Goal: Task Accomplishment & Management: Manage account settings

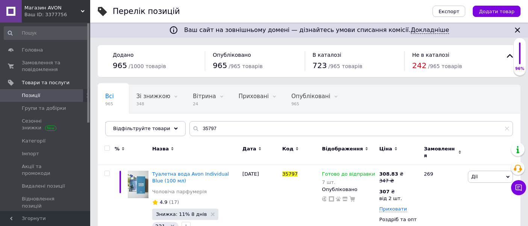
scroll to position [29, 0]
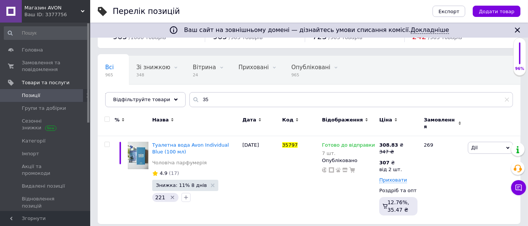
type input "3"
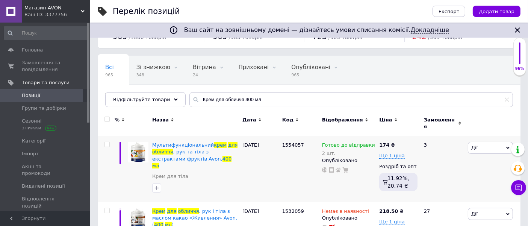
type input "Крем для обличчя 400 мл"
click at [390, 142] on div "174 ₴" at bounding box center [386, 145] width 15 height 7
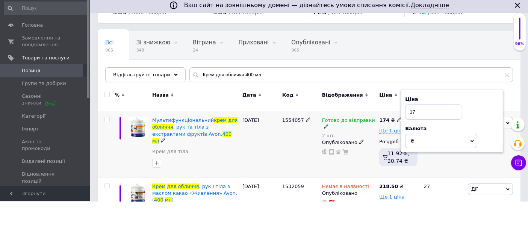
scroll to position [29, 0]
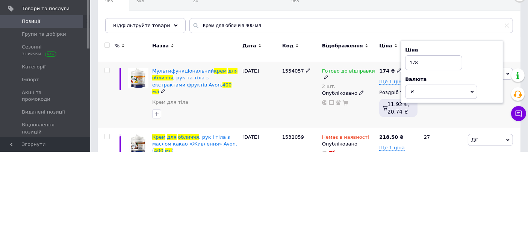
type input "178"
click at [274, 161] on div "02.04.2025" at bounding box center [261, 169] width 40 height 66
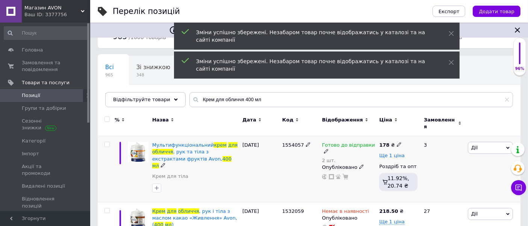
click at [395, 153] on span "Ще 1 ціна" at bounding box center [392, 156] width 26 height 6
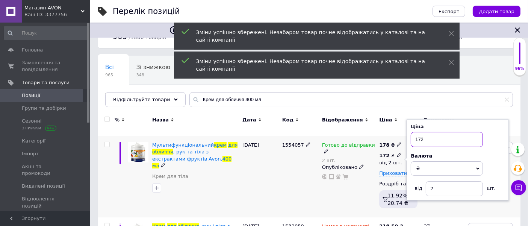
click at [445, 136] on input "172" at bounding box center [447, 139] width 72 height 15
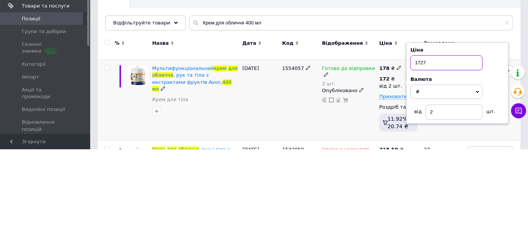
type input "1727"
click at [265, 160] on div "02.04.2025" at bounding box center [261, 176] width 40 height 81
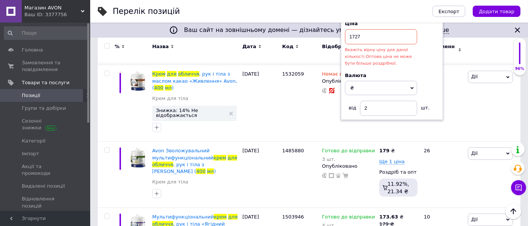
scroll to position [183, 0]
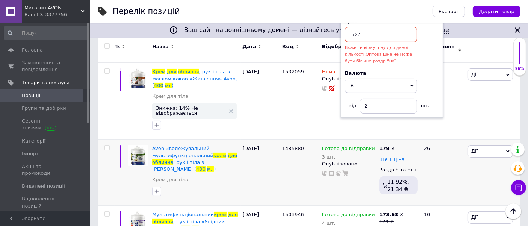
click at [390, 145] on div "179 ₴" at bounding box center [386, 148] width 15 height 7
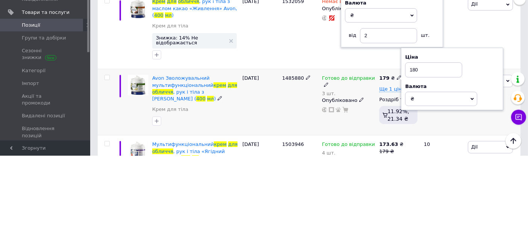
type input "180"
click at [293, 165] on div "1485880" at bounding box center [300, 172] width 40 height 66
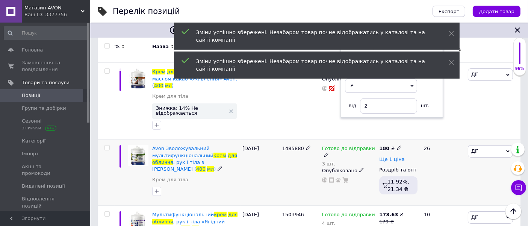
click at [399, 156] on span "Ще 1 ціна" at bounding box center [392, 159] width 26 height 6
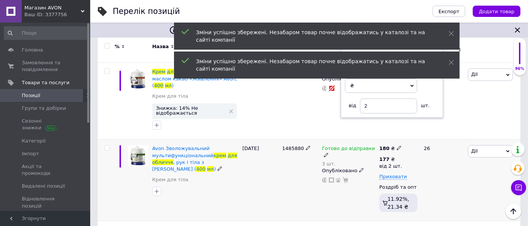
click at [390, 156] on div "177 ₴" at bounding box center [390, 159] width 23 height 7
click at [438, 135] on input "177" at bounding box center [447, 142] width 72 height 15
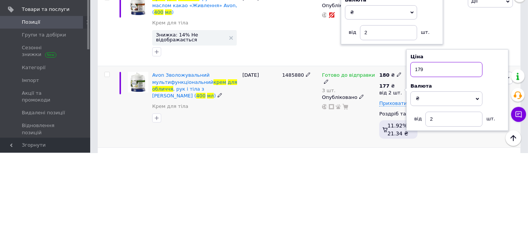
type input "179"
click at [272, 154] on div "03.10.2025" at bounding box center [261, 179] width 40 height 81
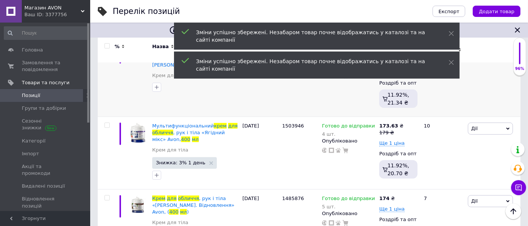
scroll to position [292, 0]
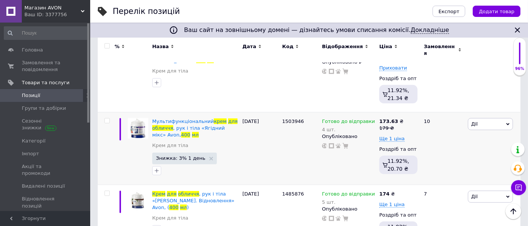
click at [180, 156] on span "Знижка: 3% 1 день" at bounding box center [181, 158] width 50 height 5
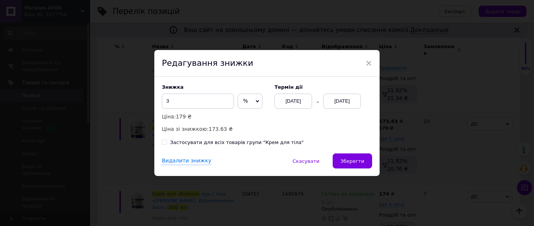
click at [348, 101] on div "13.10.2025" at bounding box center [343, 101] width 38 height 15
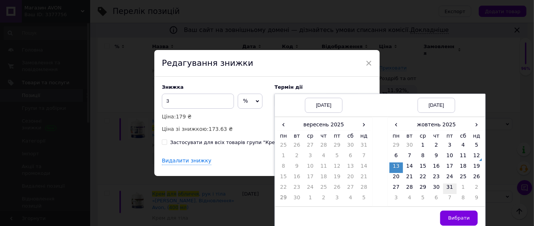
click at [448, 188] on td "31" at bounding box center [450, 188] width 14 height 11
click at [395, 176] on td "20" at bounding box center [397, 178] width 14 height 11
click at [364, 127] on span "›" at bounding box center [364, 124] width 14 height 11
click at [365, 154] on td "12" at bounding box center [364, 157] width 14 height 11
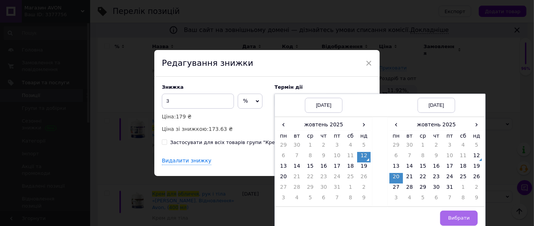
click at [464, 218] on span "Вибрати" at bounding box center [459, 218] width 22 height 6
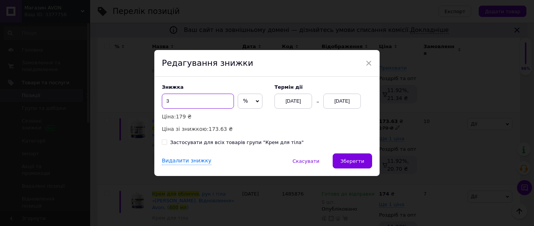
click at [183, 103] on input "3" at bounding box center [198, 101] width 72 height 15
click at [367, 65] on span "×" at bounding box center [369, 63] width 7 height 13
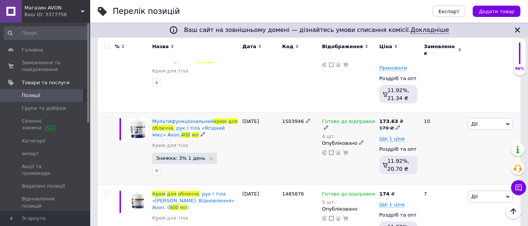
click at [169, 156] on span "Знижка: 3% 1 день" at bounding box center [181, 158] width 50 height 5
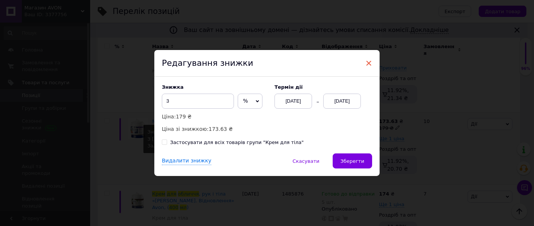
click at [370, 63] on span "×" at bounding box center [369, 63] width 7 height 13
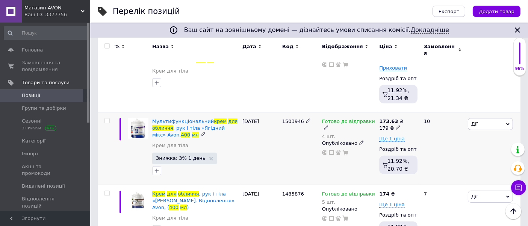
click at [396, 125] on icon at bounding box center [398, 127] width 5 height 5
type input "185"
click at [320, 77] on div "Готово до відправки 3 шт. Опубліковано" at bounding box center [349, 71] width 58 height 81
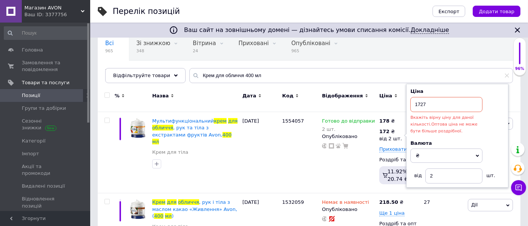
scroll to position [55, 0]
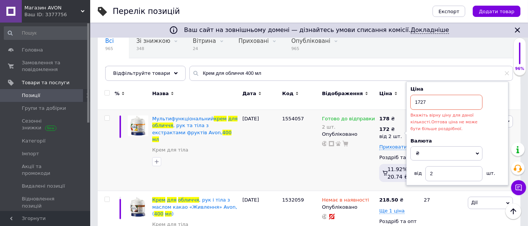
click at [430, 98] on input "1727" at bounding box center [446, 102] width 72 height 15
type input "177"
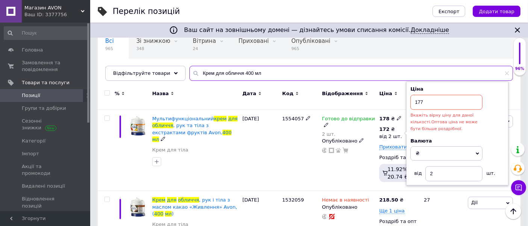
click at [355, 67] on input "Крем для обличчя 400 мл" at bounding box center [351, 73] width 324 height 15
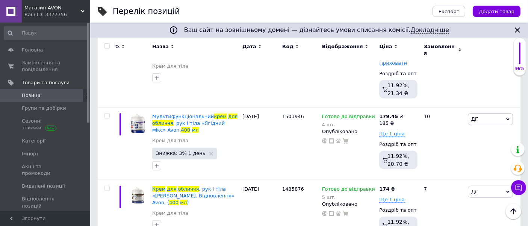
scroll to position [301, 0]
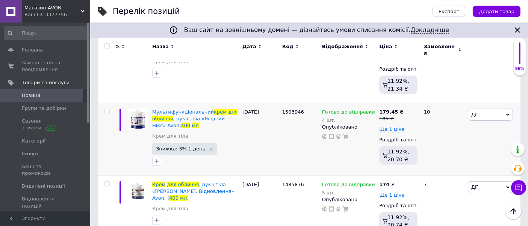
click at [392, 115] on div "185 ₴" at bounding box center [391, 118] width 24 height 7
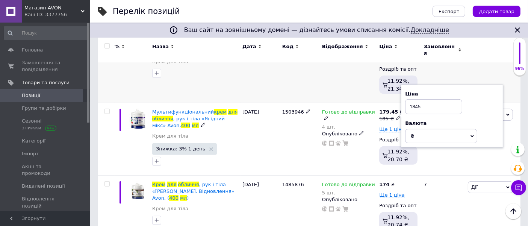
type input "1845"
click at [314, 63] on div "1485880" at bounding box center [300, 61] width 40 height 81
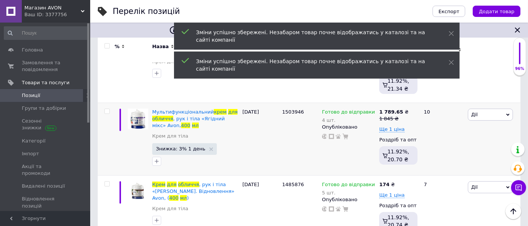
click at [387, 115] on div "1 845 ₴" at bounding box center [393, 118] width 29 height 7
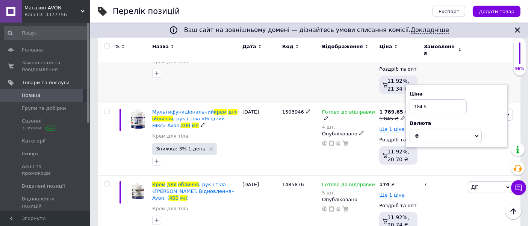
type input "184.5"
click at [321, 60] on div "Готово до відправки 3 шт. Опубліковано" at bounding box center [349, 61] width 58 height 81
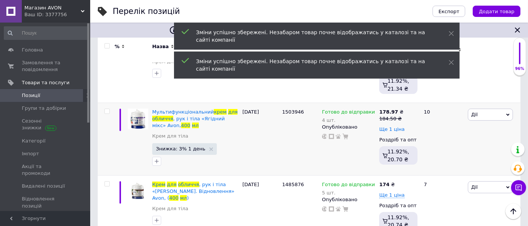
click at [392, 126] on span "Ще 1 ціна" at bounding box center [392, 129] width 26 height 6
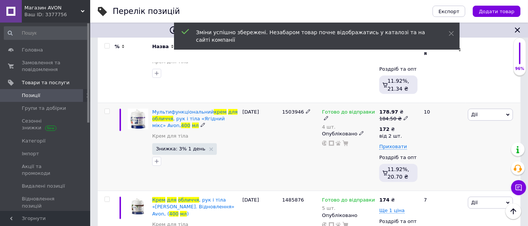
click at [390, 126] on div "172 ₴" at bounding box center [390, 129] width 23 height 7
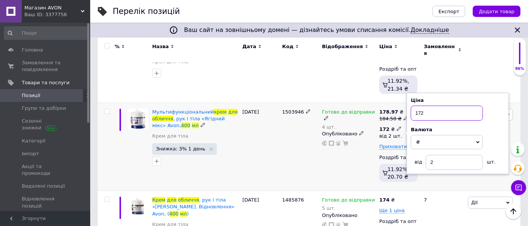
click at [433, 106] on input "172" at bounding box center [447, 113] width 72 height 15
type input "177"
click at [315, 73] on div "1485880" at bounding box center [300, 61] width 40 height 81
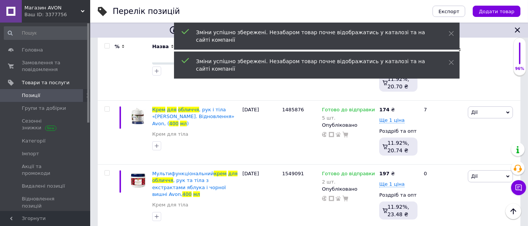
scroll to position [378, 0]
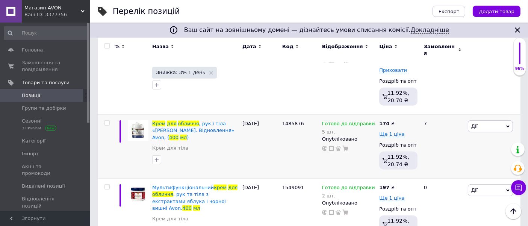
click at [390, 120] on div "174 ₴" at bounding box center [386, 123] width 15 height 7
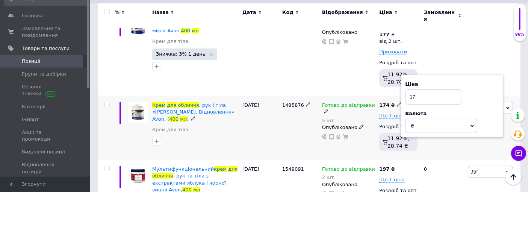
scroll to position [362, 0]
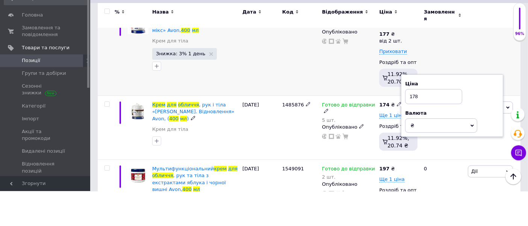
type input "178"
click at [313, 84] on div "1503946" at bounding box center [300, 86] width 40 height 88
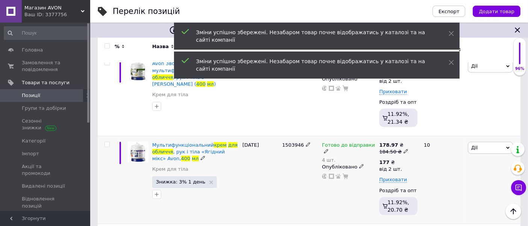
scroll to position [259, 0]
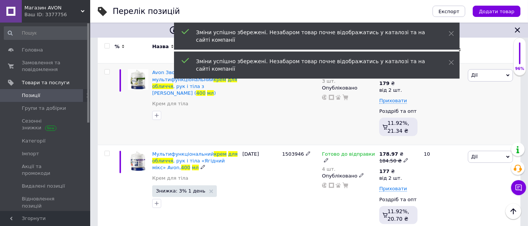
click at [443, 121] on div "26" at bounding box center [442, 104] width 47 height 81
click at [396, 157] on div "184.50 ₴" at bounding box center [391, 160] width 24 height 7
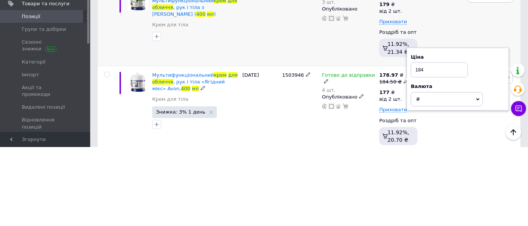
type input "184"
click at [332, 116] on div "Готово до відправки 3 шт. Опубліковано" at bounding box center [349, 104] width 58 height 81
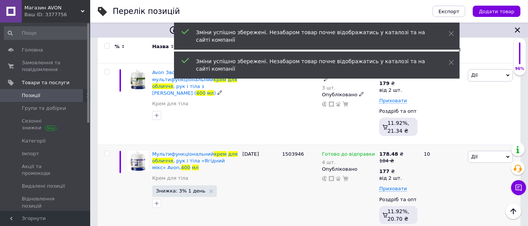
click at [389, 157] on div "184 ₴" at bounding box center [391, 160] width 24 height 7
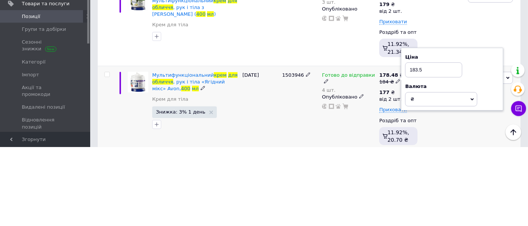
type input "183.5"
click at [273, 161] on div "03.05.2025" at bounding box center [261, 189] width 40 height 88
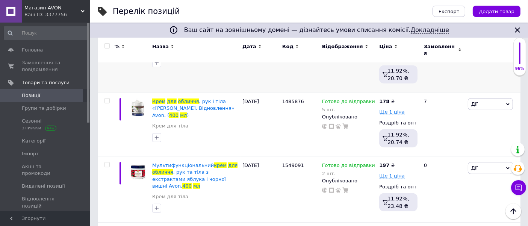
scroll to position [386, 0]
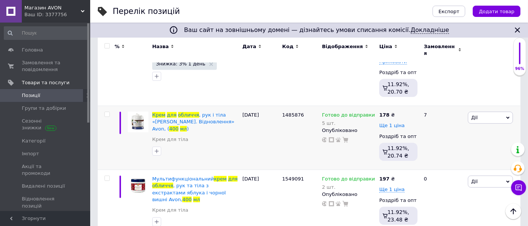
click at [390, 123] on span "Ще 1 ціна" at bounding box center [392, 126] width 26 height 6
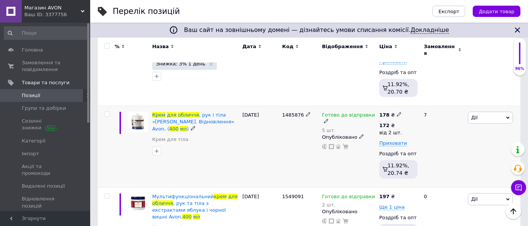
click at [390, 122] on div "172 ₴" at bounding box center [390, 125] width 23 height 7
click at [436, 102] on input "172" at bounding box center [447, 109] width 72 height 15
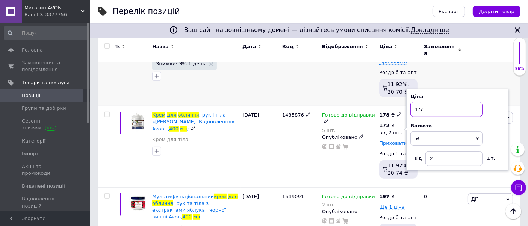
type input "177"
click at [316, 74] on div "1503946" at bounding box center [300, 62] width 40 height 88
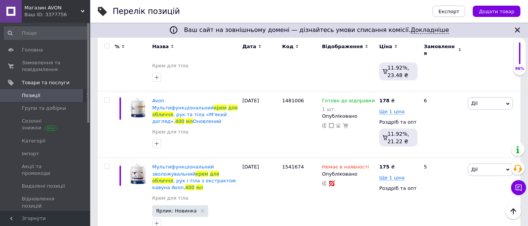
scroll to position [552, 0]
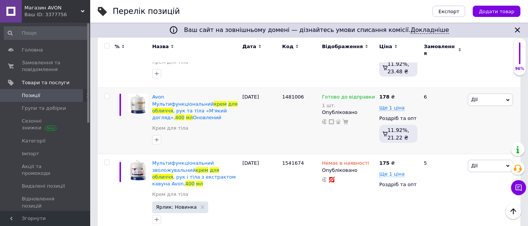
click at [388, 94] on div "178 ₴" at bounding box center [386, 97] width 15 height 7
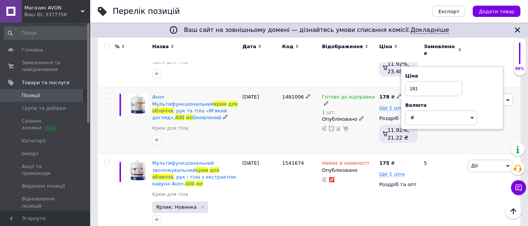
type input "181"
click at [282, 97] on div "1481006" at bounding box center [300, 121] width 40 height 66
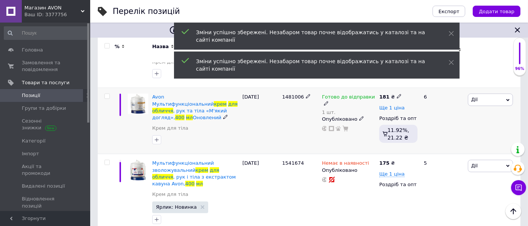
click at [396, 105] on span "Ще 1 ціна" at bounding box center [392, 108] width 26 height 6
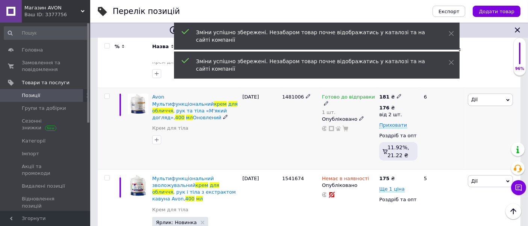
click at [390, 104] on div "176 ₴" at bounding box center [390, 107] width 23 height 7
click at [435, 84] on input "176" at bounding box center [447, 91] width 72 height 15
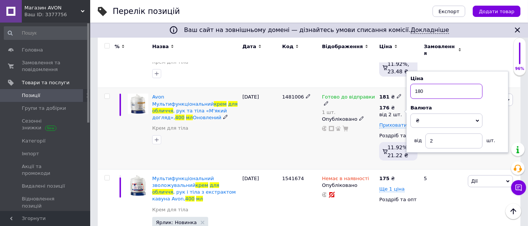
type input "180"
click at [292, 95] on div "1481006" at bounding box center [300, 128] width 40 height 81
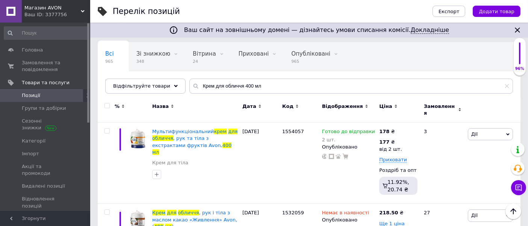
scroll to position [42, 0]
click at [342, 129] on span "Готово до відправки" at bounding box center [348, 133] width 53 height 8
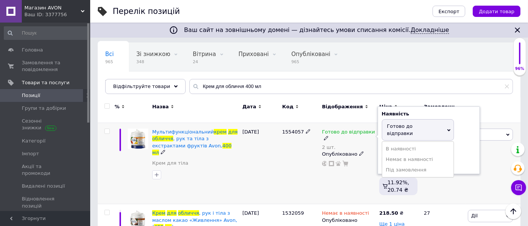
click at [467, 146] on div "Залишки" at bounding box center [429, 149] width 94 height 7
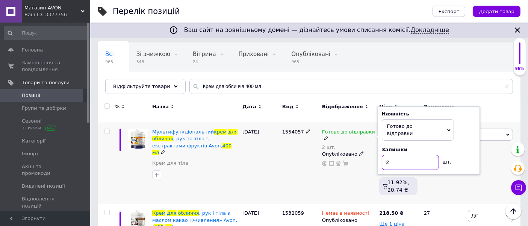
click at [403, 155] on input "2" at bounding box center [410, 162] width 57 height 15
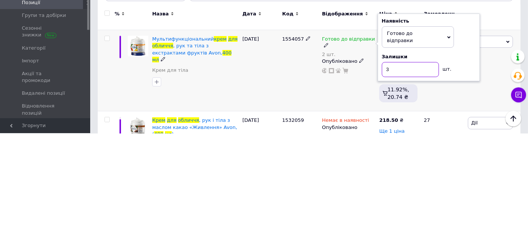
type input "3"
click at [280, 172] on div "1554057" at bounding box center [300, 163] width 40 height 81
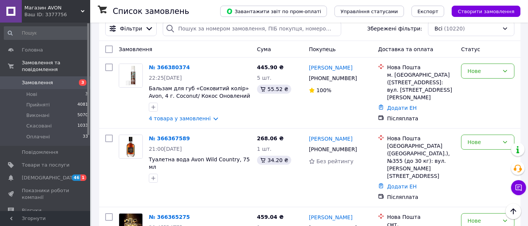
scroll to position [12, 0]
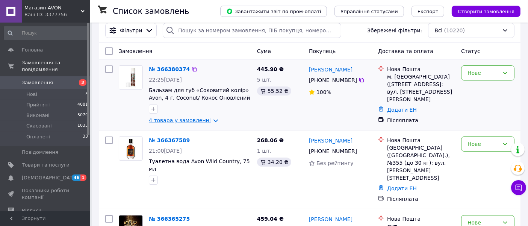
click at [183, 120] on link "4 товара у замовленні" at bounding box center [180, 120] width 62 height 6
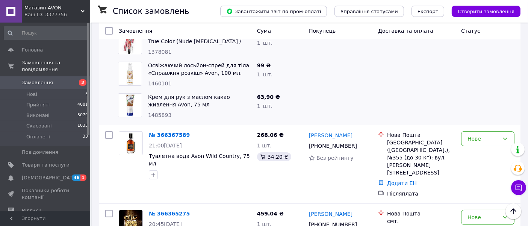
scroll to position [107, 0]
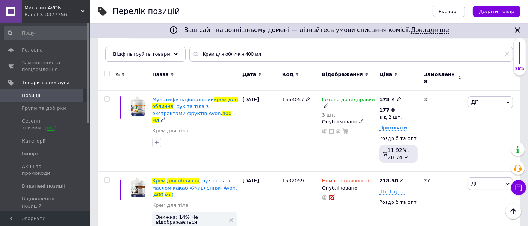
scroll to position [75, 0]
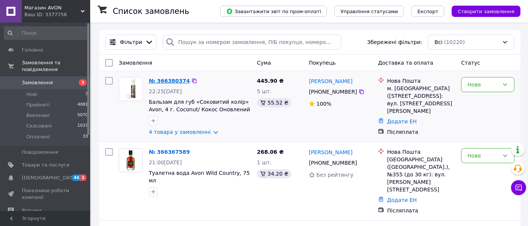
click at [167, 78] on link "№ 366380374" at bounding box center [169, 81] width 41 height 6
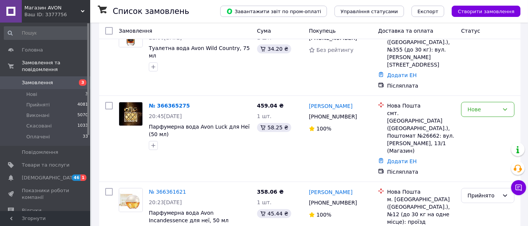
scroll to position [128, 0]
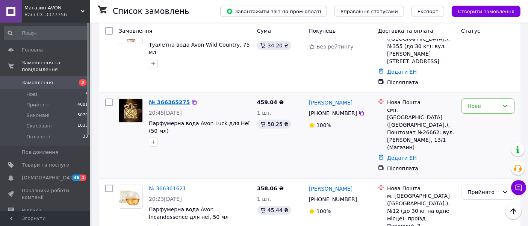
click at [167, 99] on link "№ 366365275" at bounding box center [169, 102] width 41 height 6
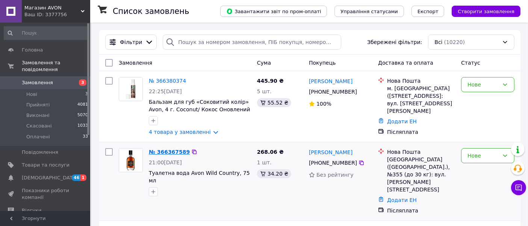
click at [167, 149] on link "№ 366367589" at bounding box center [169, 152] width 41 height 6
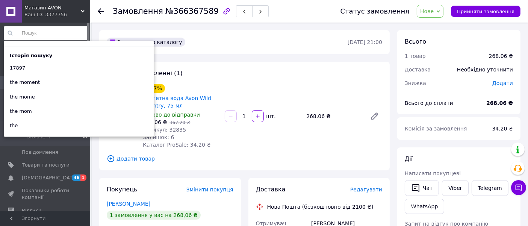
paste input "32835"
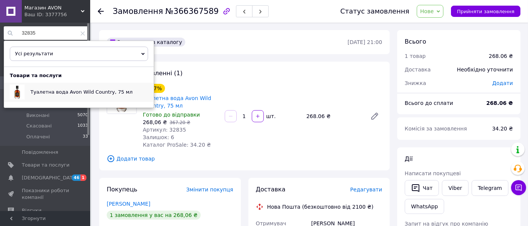
type input "32835"
click at [78, 90] on span "Туалетна вода Avon Wild Country, 75 мл" at bounding box center [81, 92] width 102 height 6
